Goal: Task Accomplishment & Management: Use online tool/utility

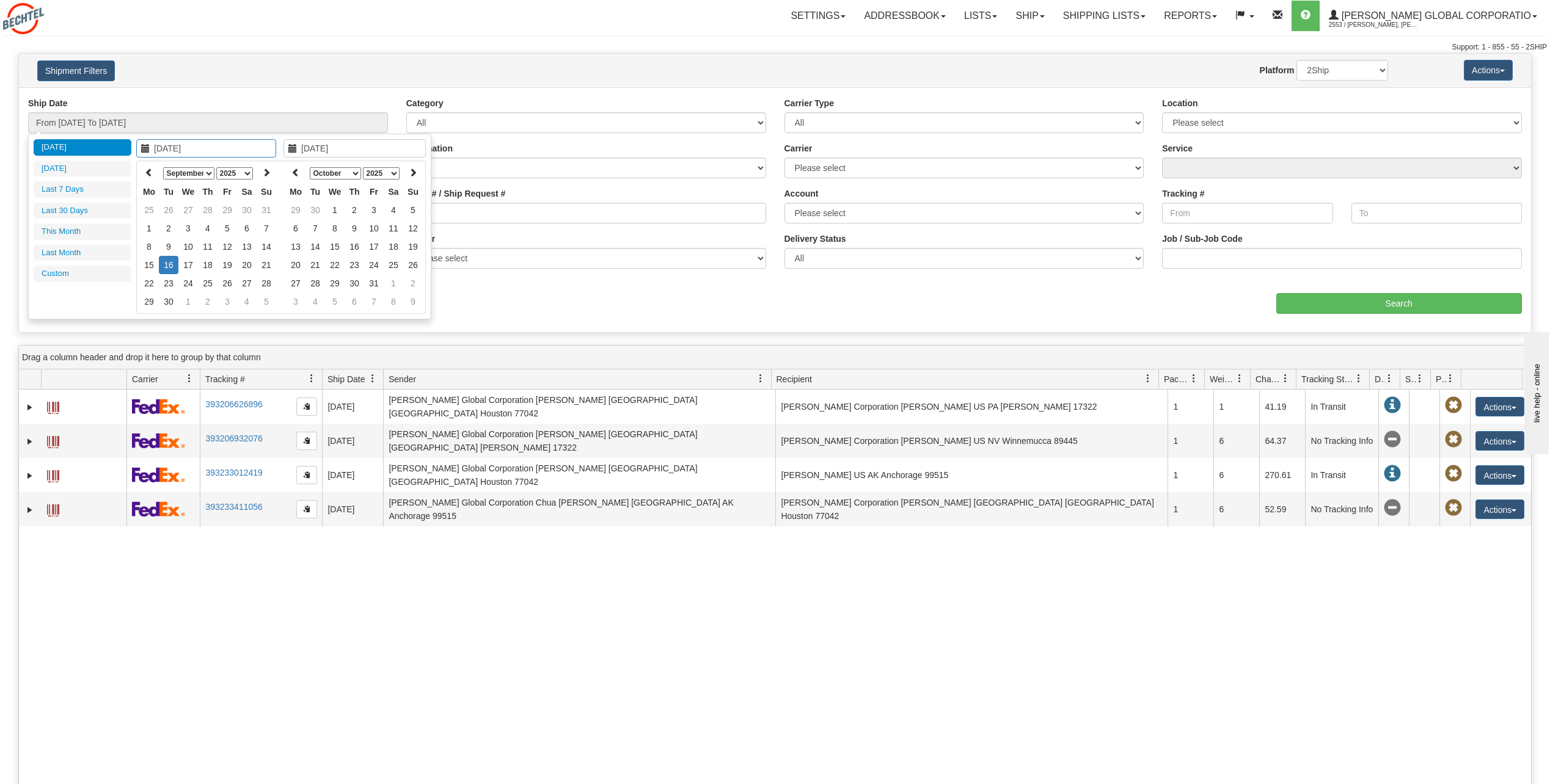
click at [611, 181] on div "Destination Canada United States Mexico Puerto Rico Romania Australia New Zeala…" at bounding box center [586, 164] width 378 height 45
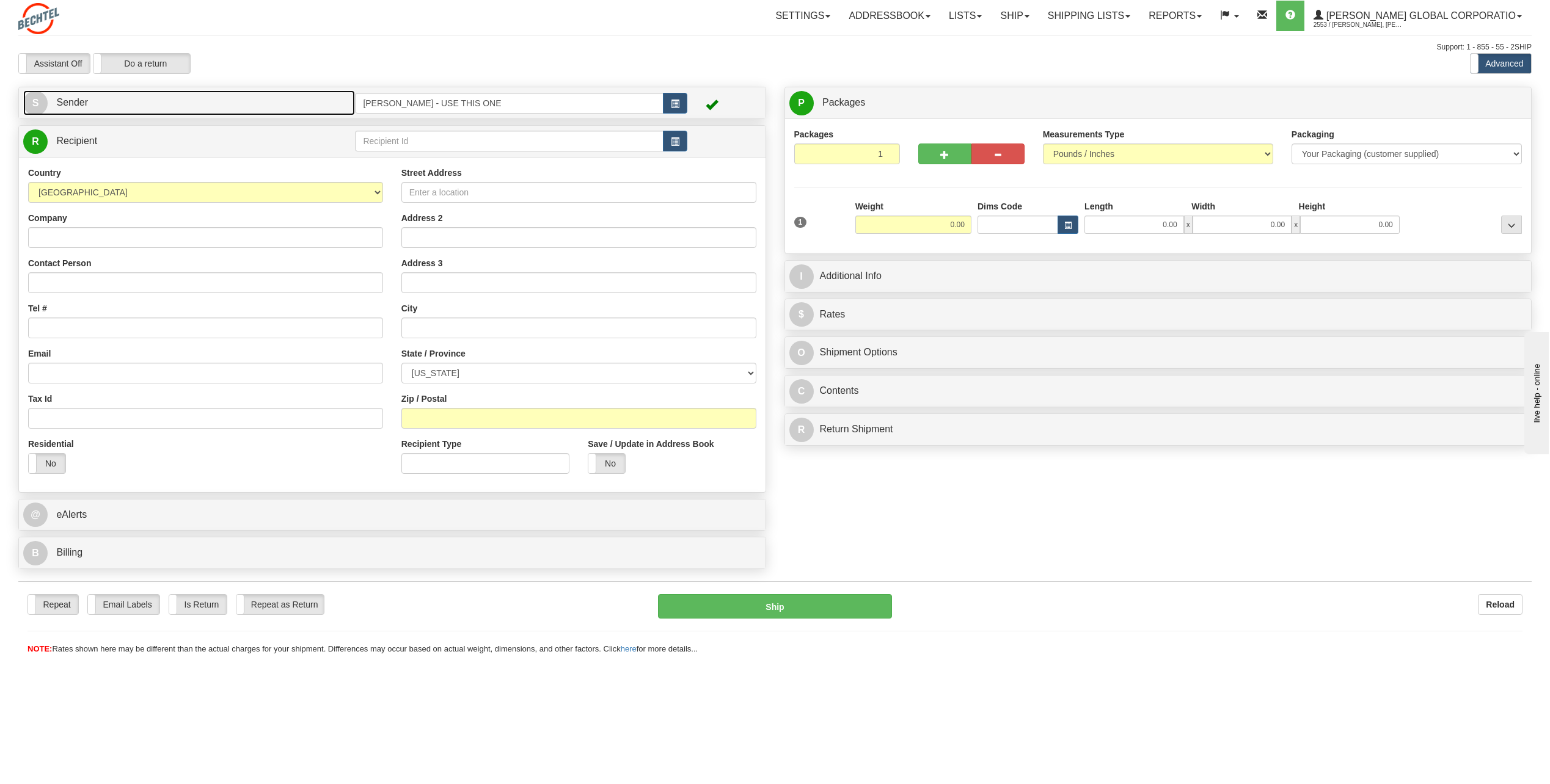
click at [28, 106] on span "S" at bounding box center [35, 103] width 24 height 24
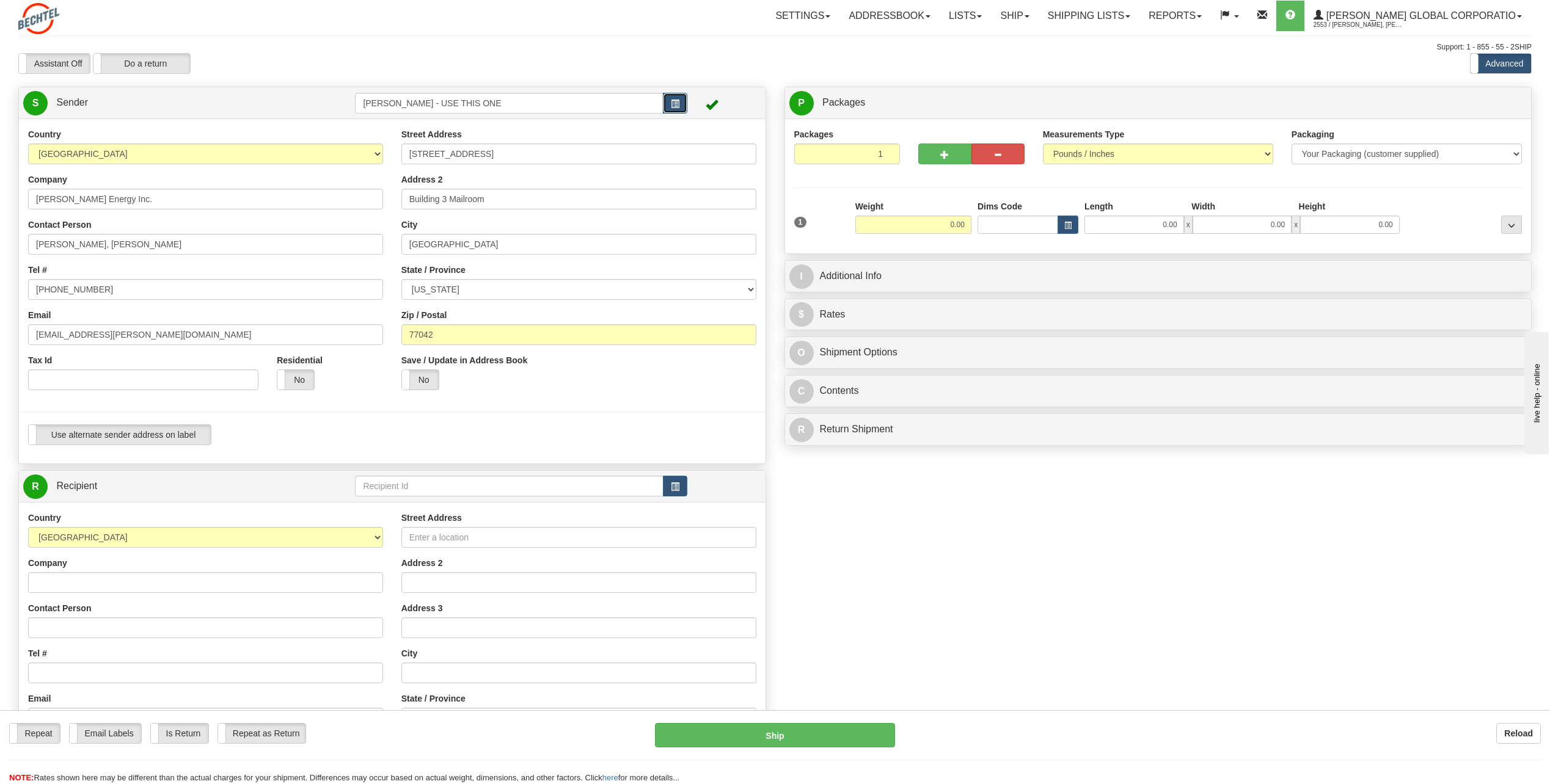
click at [684, 100] on button "button" at bounding box center [675, 103] width 24 height 20
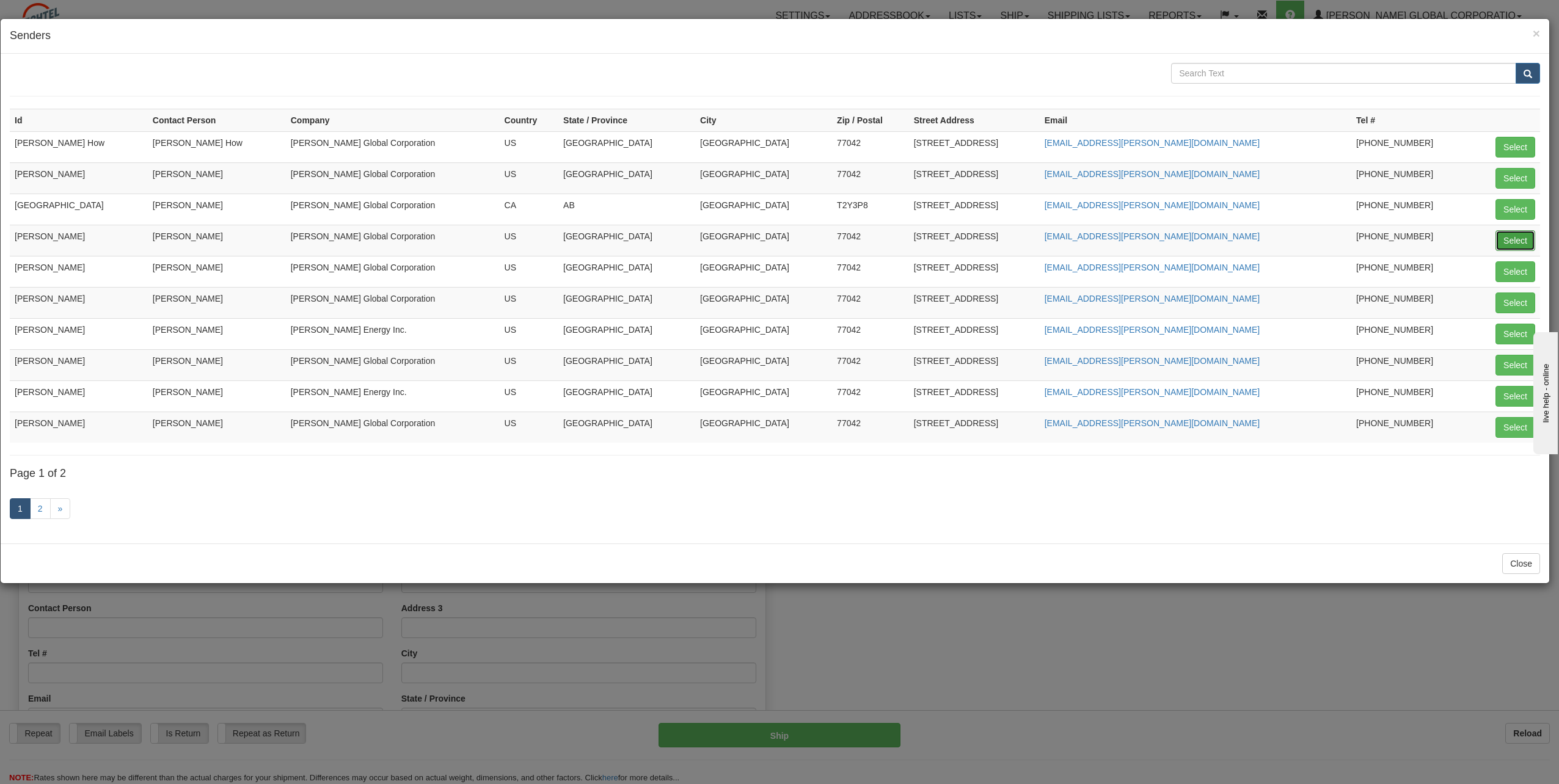
click at [1518, 237] on button "Select" at bounding box center [1515, 241] width 40 height 20
type input "[PERSON_NAME]"
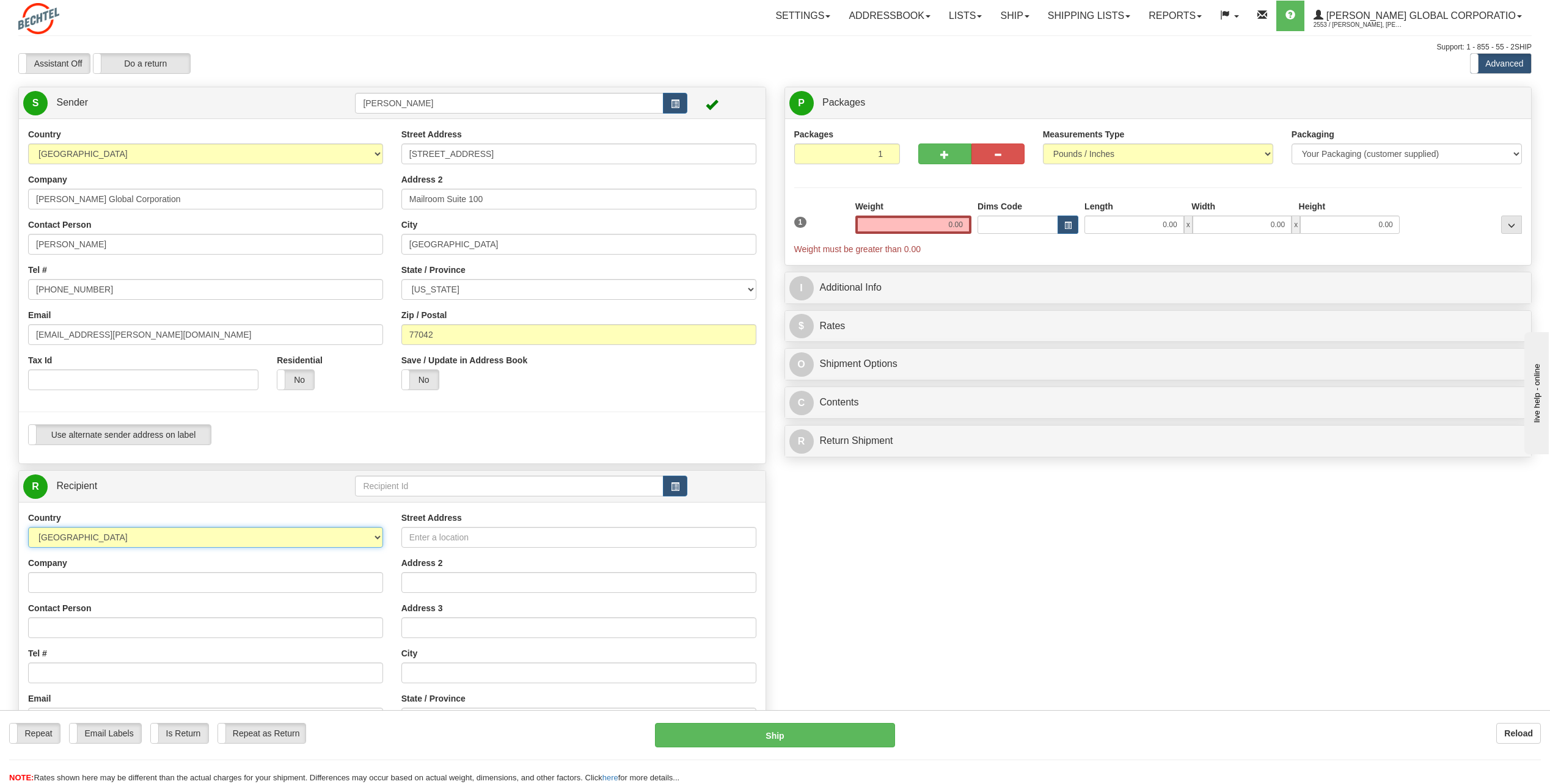
click at [372, 536] on select "[GEOGRAPHIC_DATA] [GEOGRAPHIC_DATA] [GEOGRAPHIC_DATA] [GEOGRAPHIC_DATA] [US_STA…" at bounding box center [206, 537] width 355 height 20
select select "EG"
click at [28, 527] on select "[GEOGRAPHIC_DATA] [GEOGRAPHIC_DATA] [GEOGRAPHIC_DATA] [GEOGRAPHIC_DATA] [US_STA…" at bounding box center [206, 537] width 355 height 20
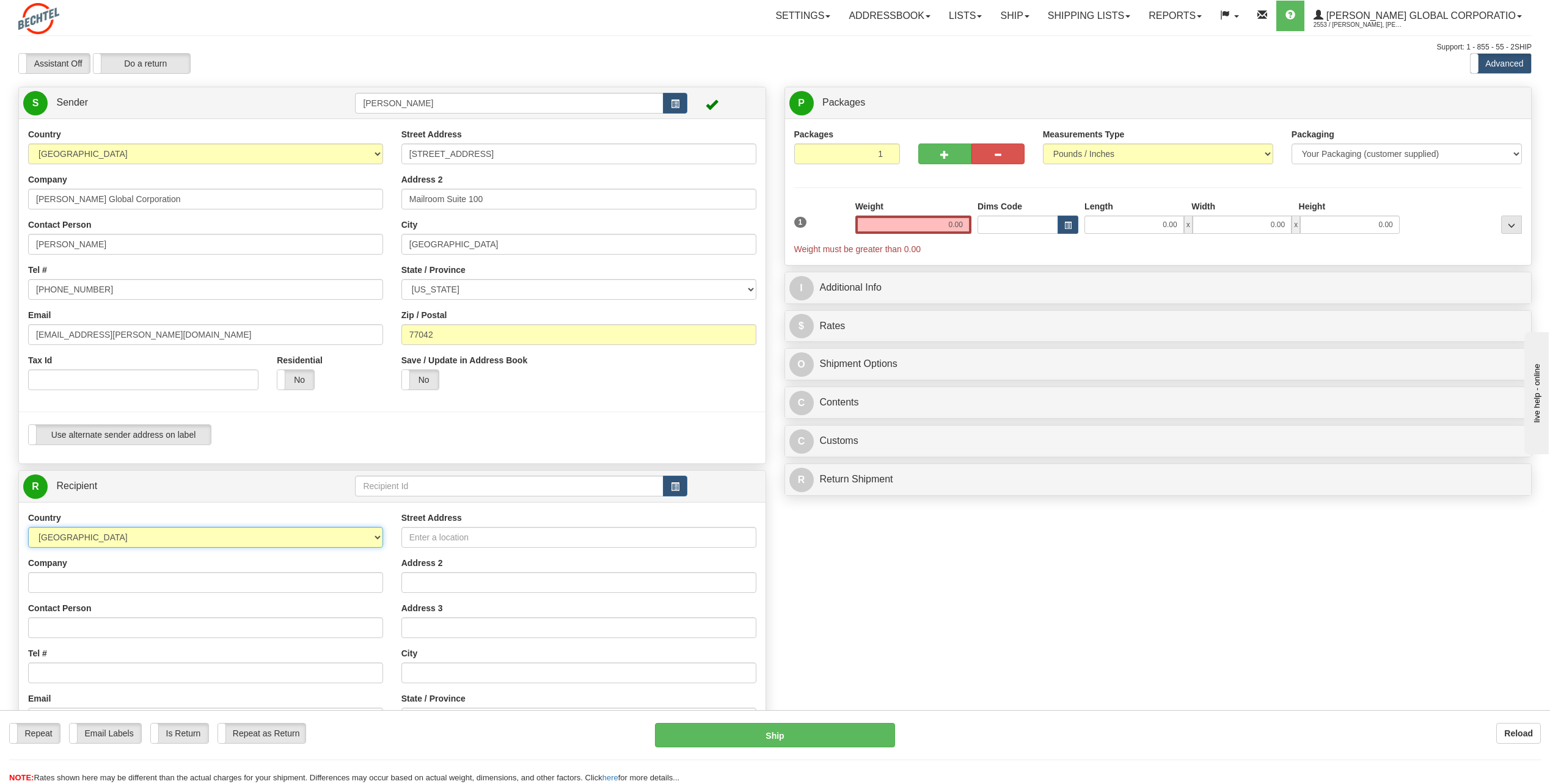
scroll to position [61, 0]
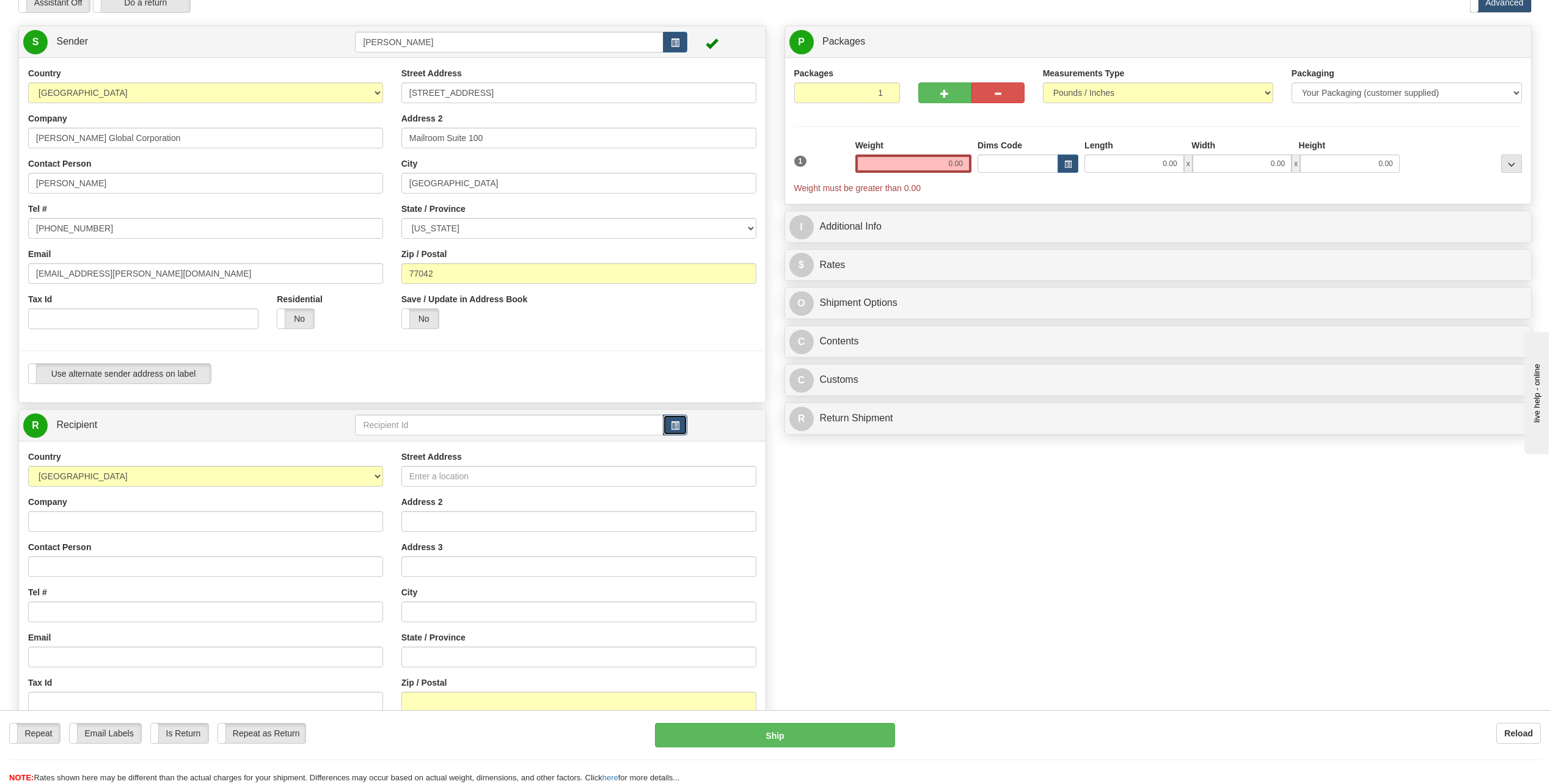
click at [681, 426] on button "button" at bounding box center [675, 425] width 24 height 20
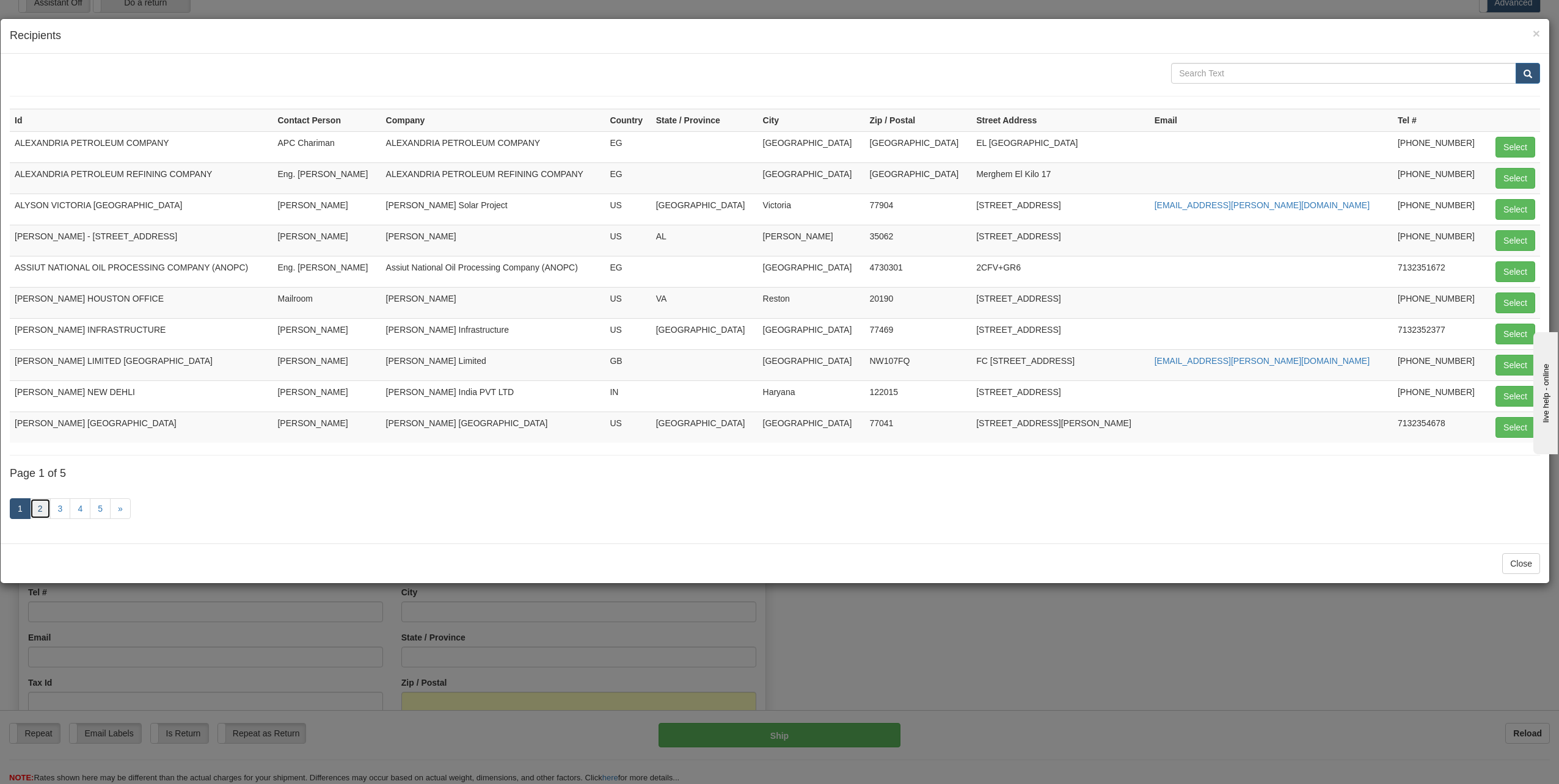
click at [44, 509] on link "2" at bounding box center [40, 509] width 20 height 20
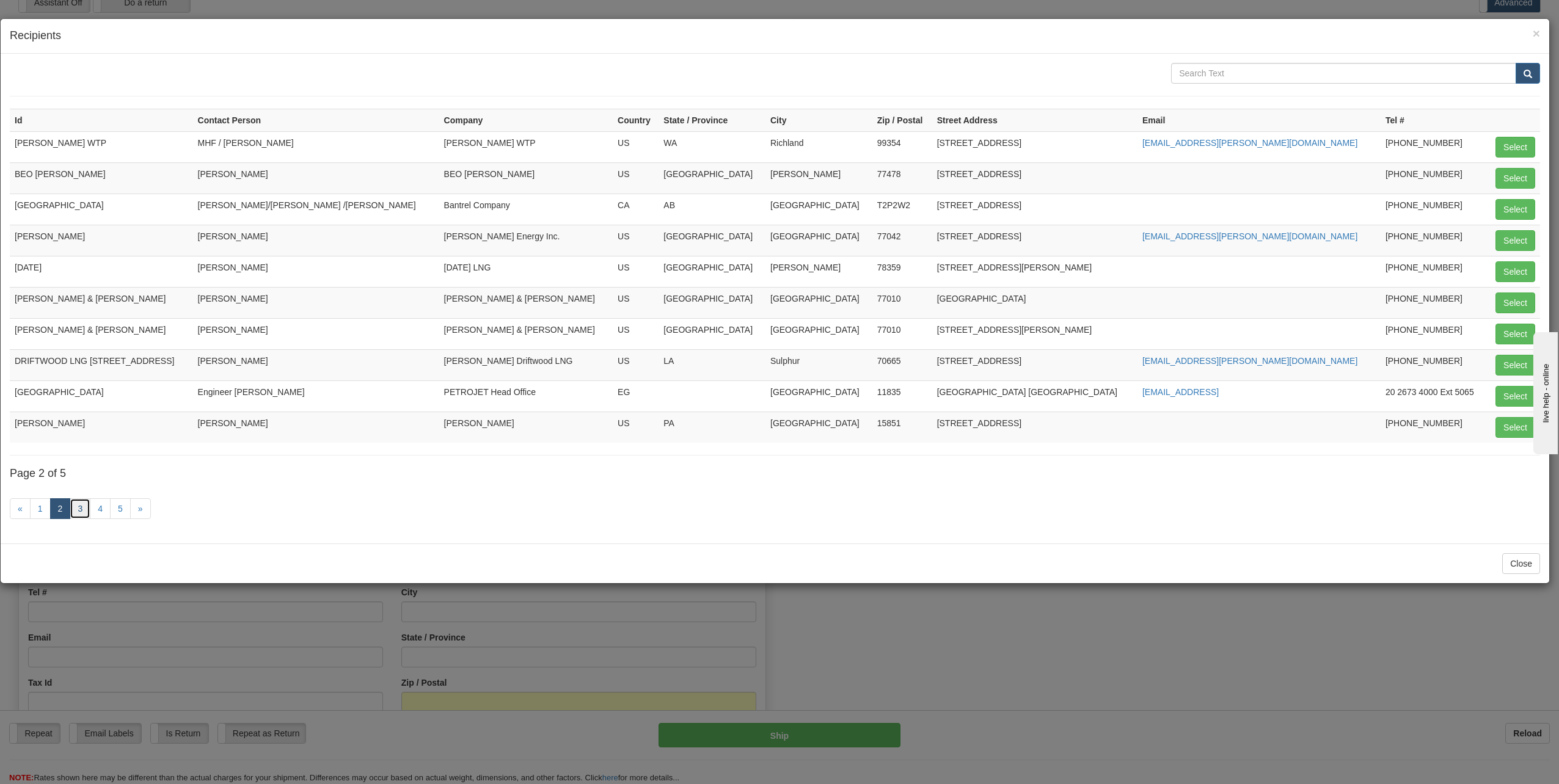
click at [81, 511] on link "3" at bounding box center [80, 509] width 20 height 20
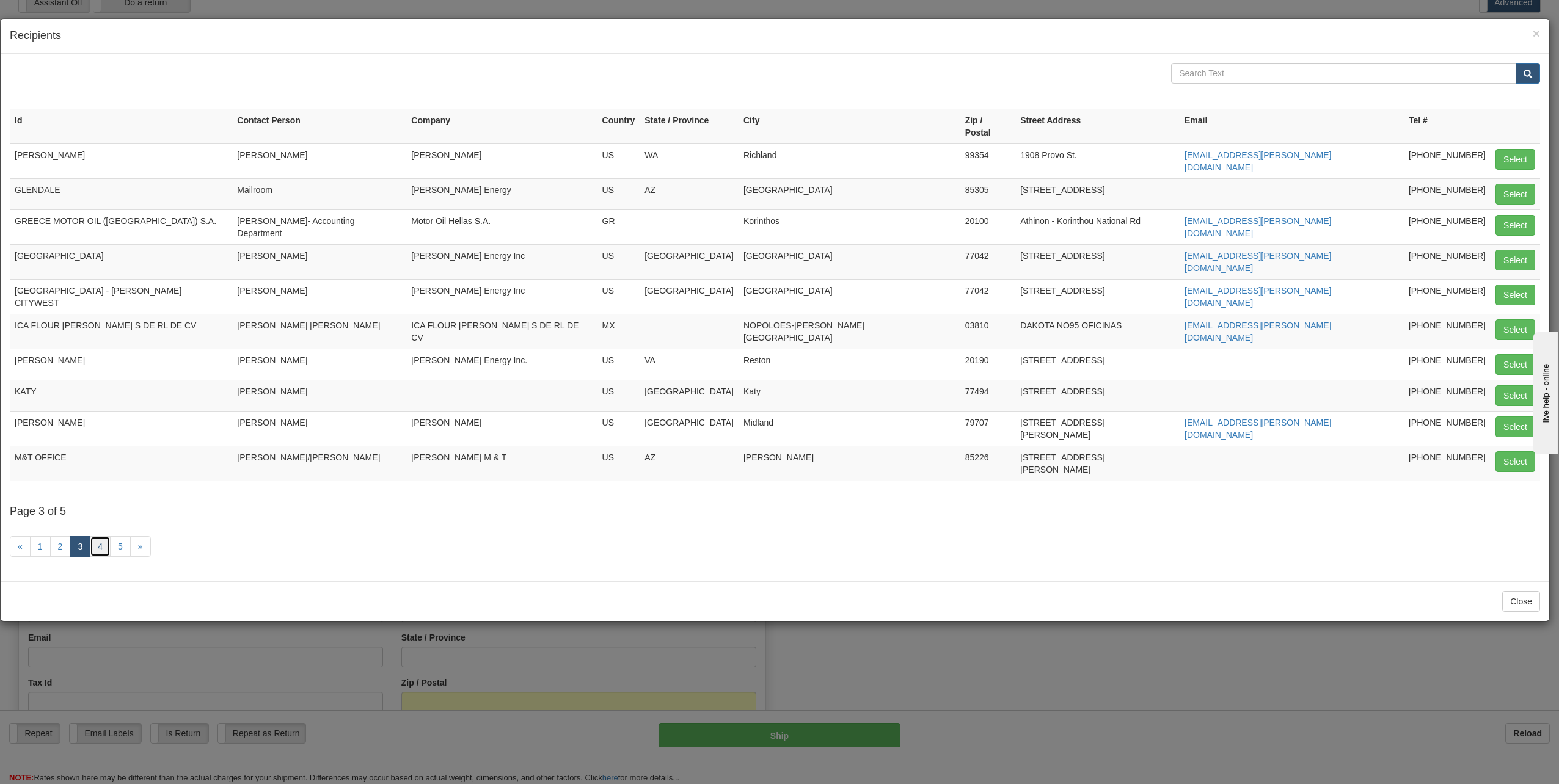
click at [101, 536] on link "4" at bounding box center [100, 547] width 20 height 20
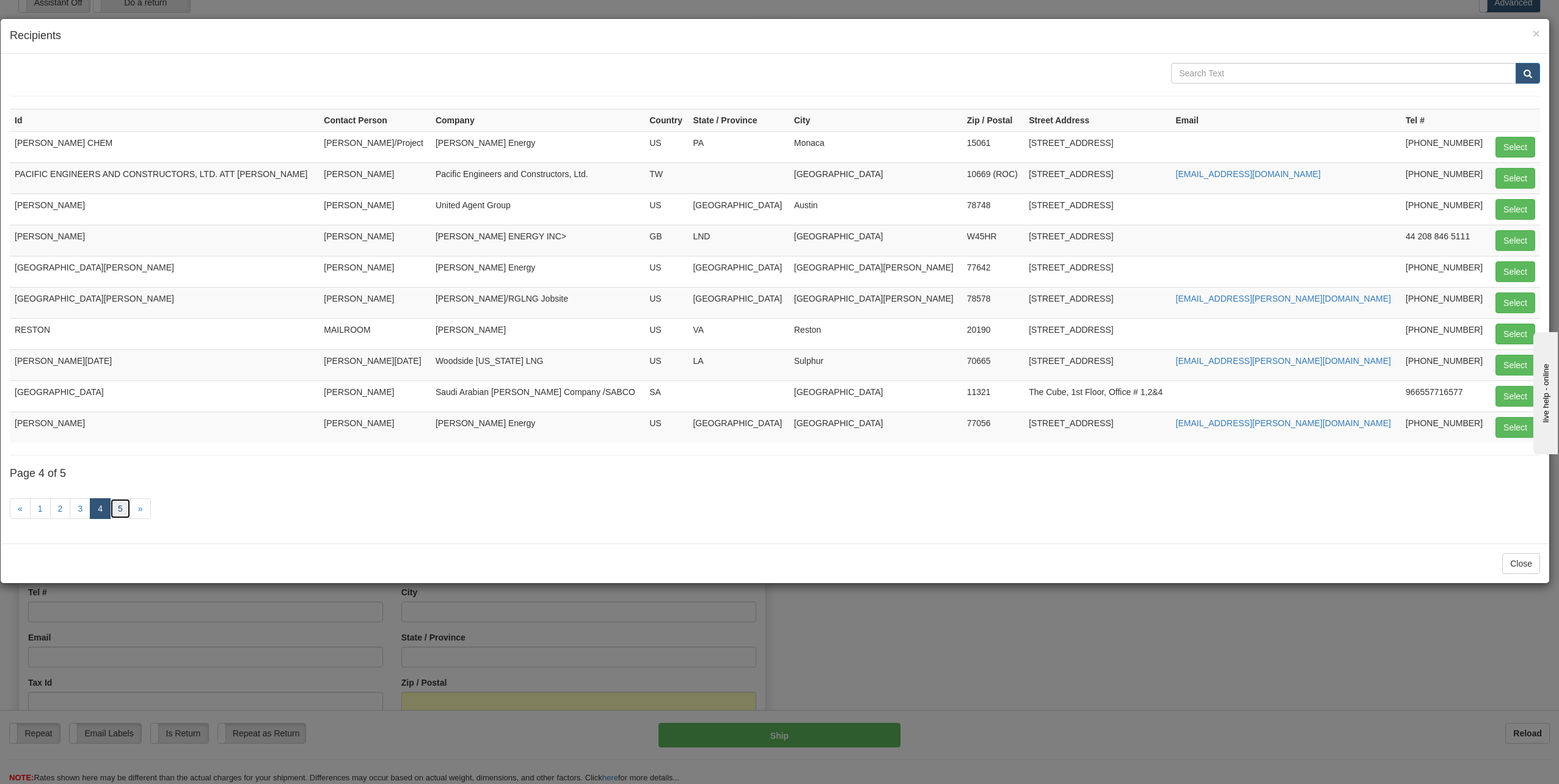
click at [121, 513] on link "5" at bounding box center [120, 509] width 20 height 20
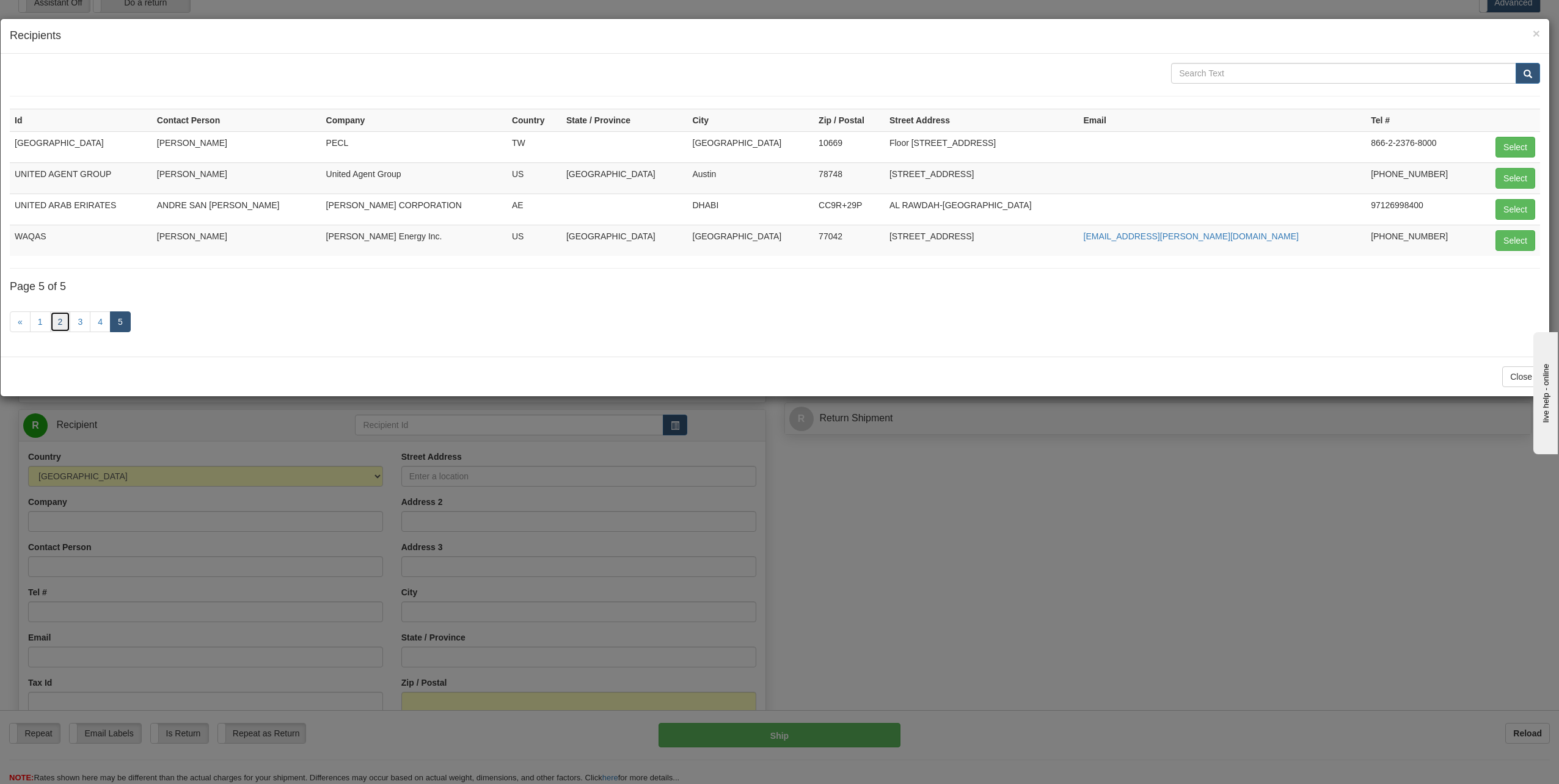
click at [62, 323] on link "2" at bounding box center [60, 322] width 20 height 20
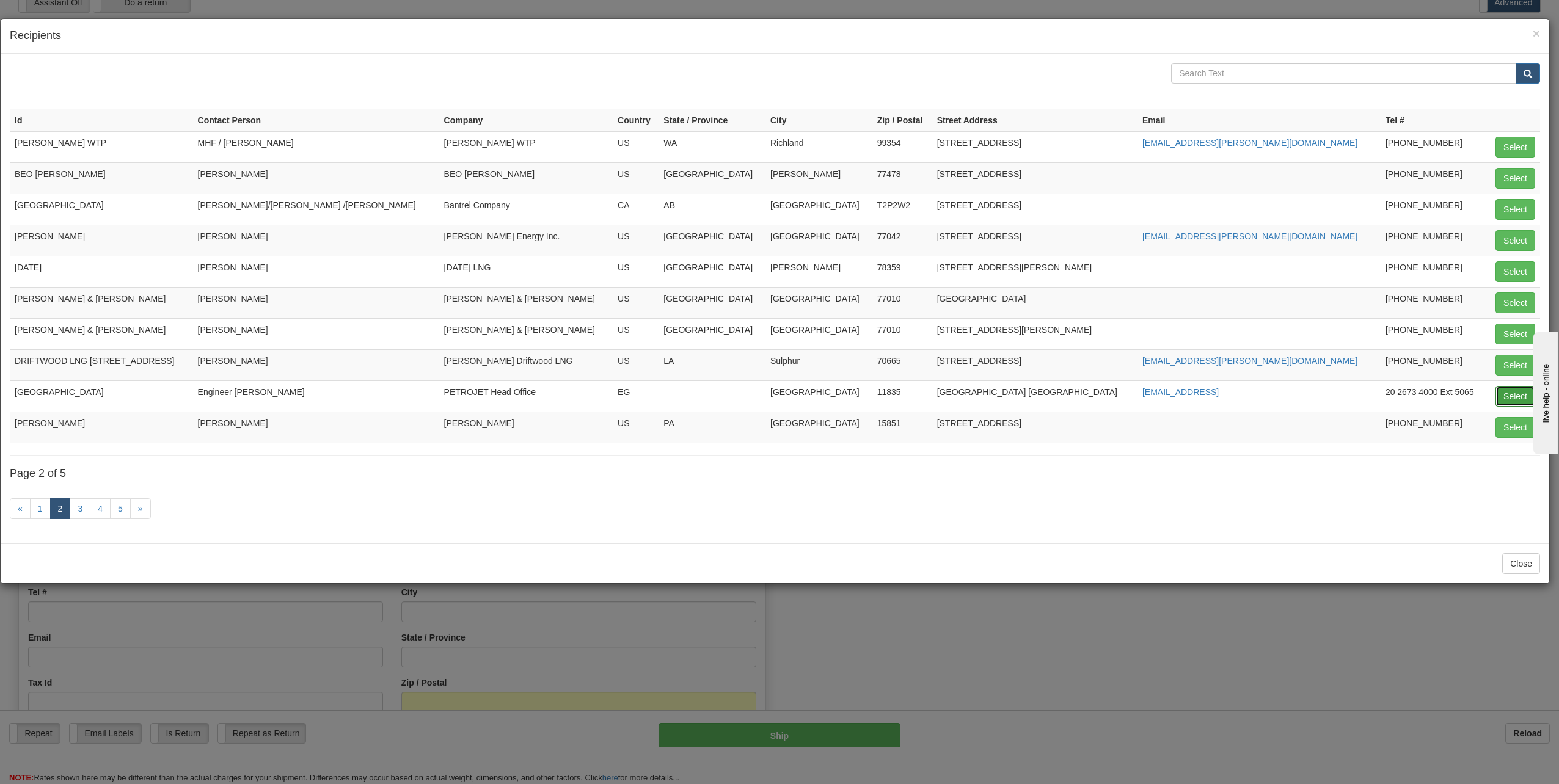
click at [1526, 396] on button "Select" at bounding box center [1515, 396] width 40 height 20
type input "[GEOGRAPHIC_DATA]"
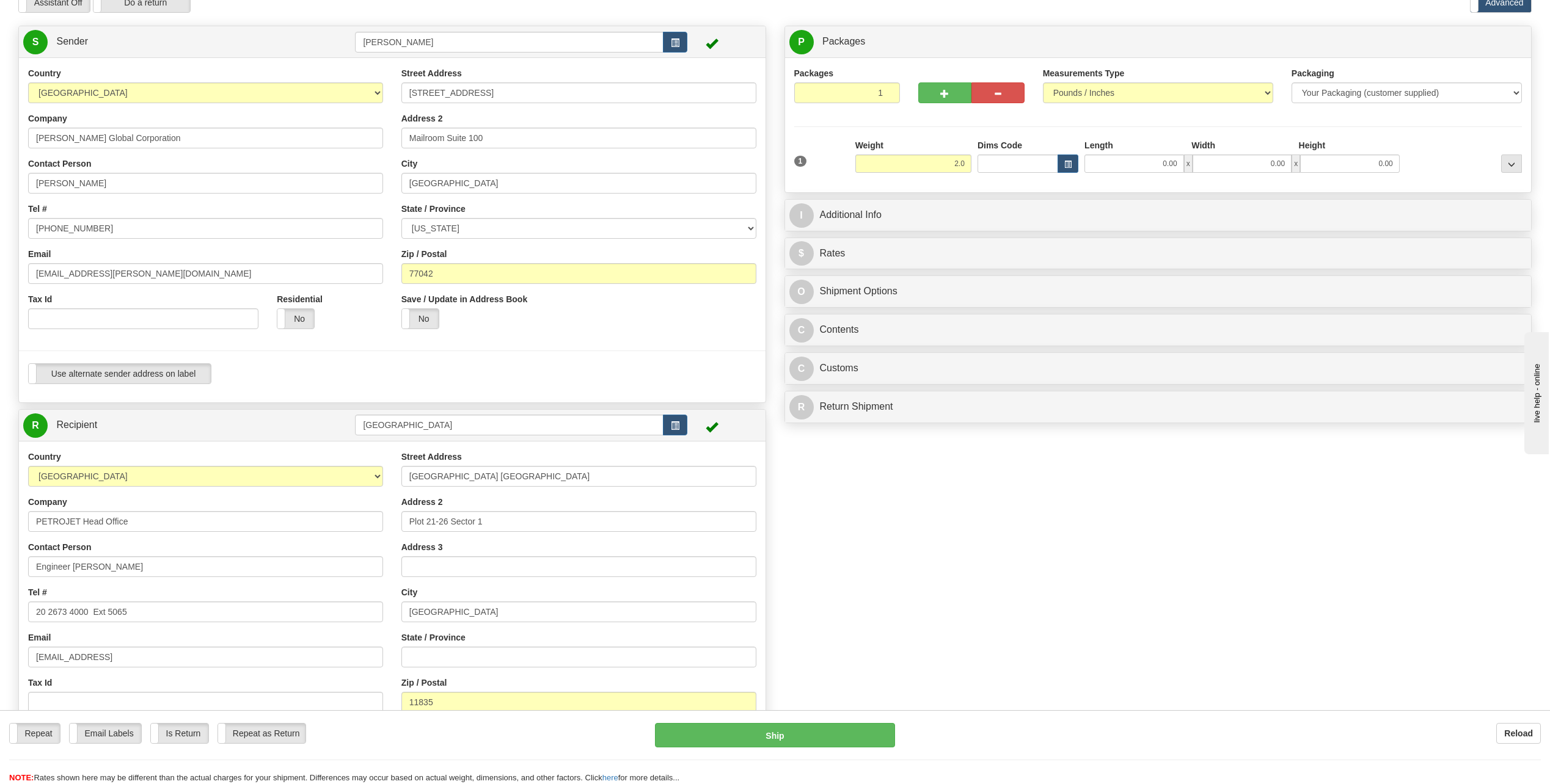
type input "2.00"
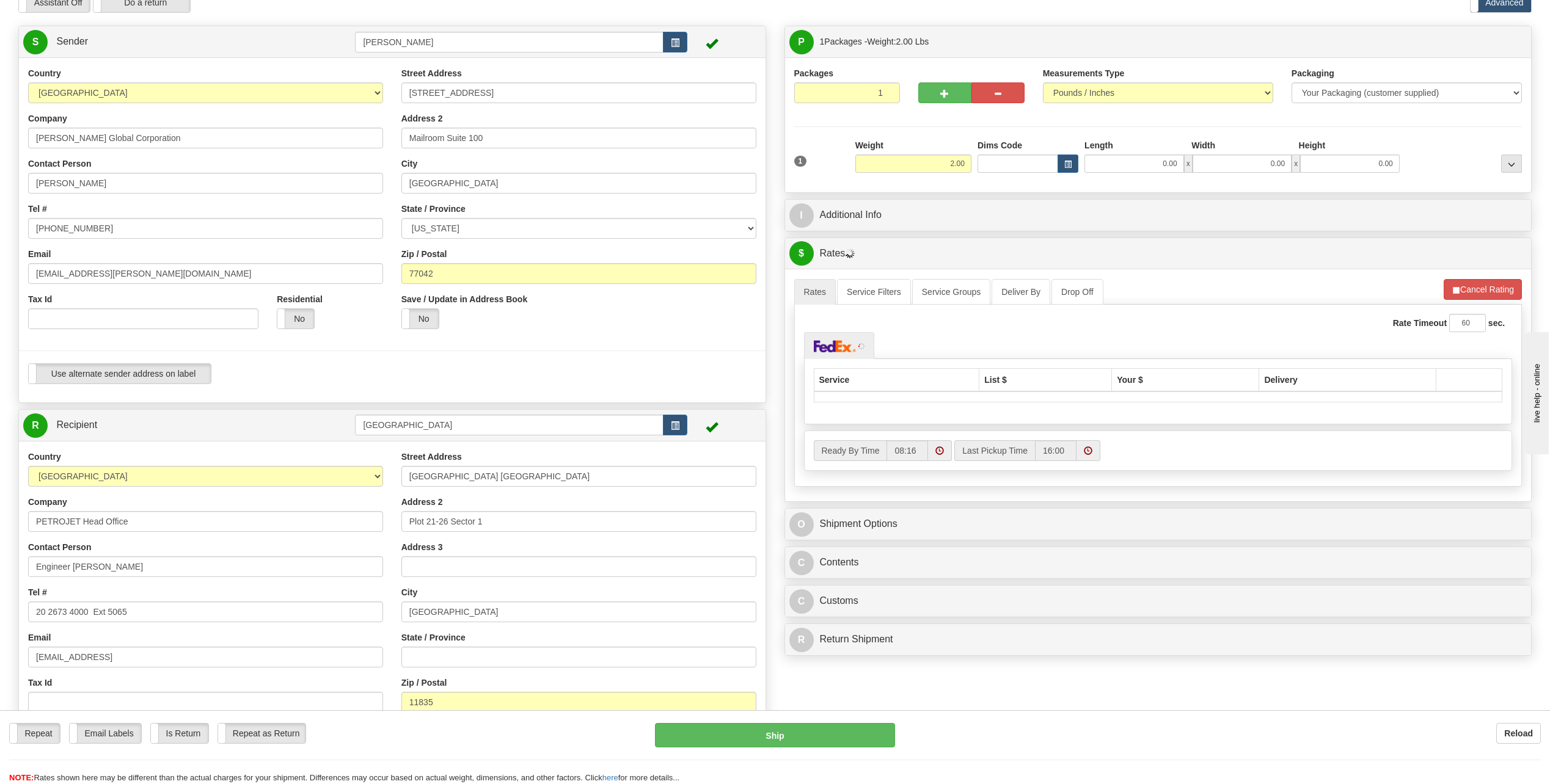
click at [882, 236] on div "P Packages 1 Packages - Weight: 2.00 Lbs Shipment Level Shipm. Package Level Pa…" at bounding box center [1158, 343] width 766 height 636
